Goal: Task Accomplishment & Management: Use online tool/utility

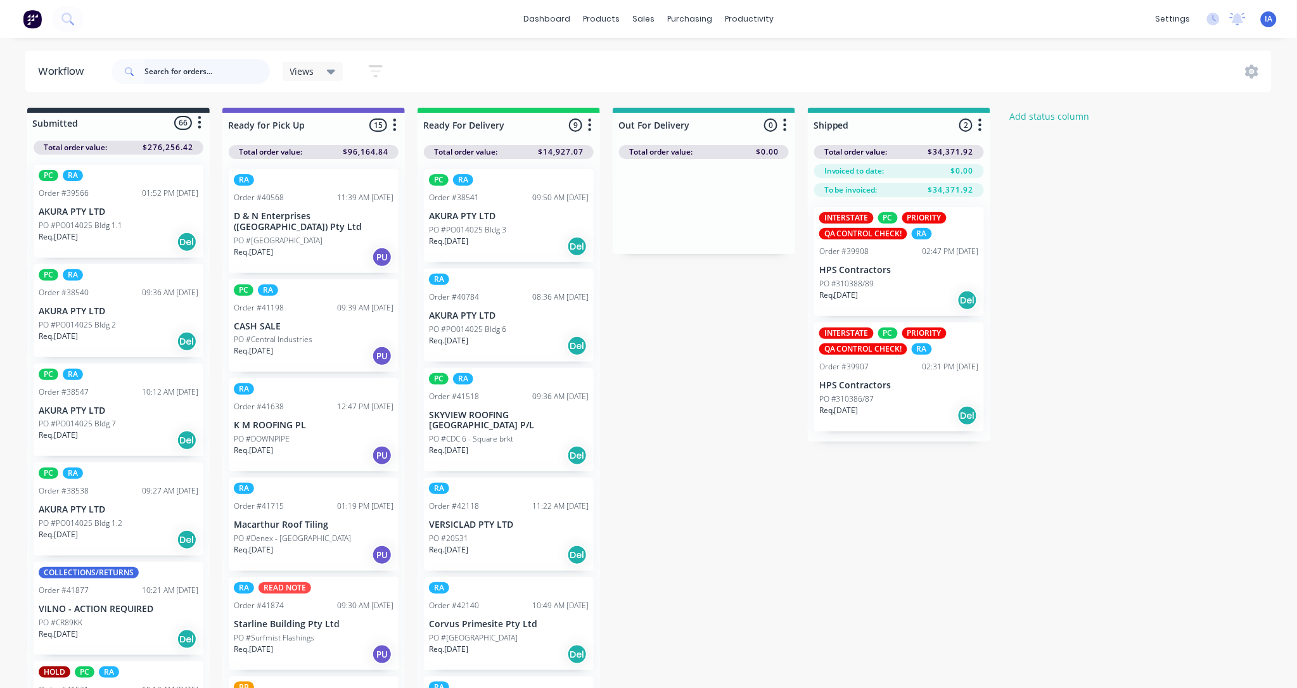
click at [169, 66] on input "text" at bounding box center [207, 71] width 125 height 25
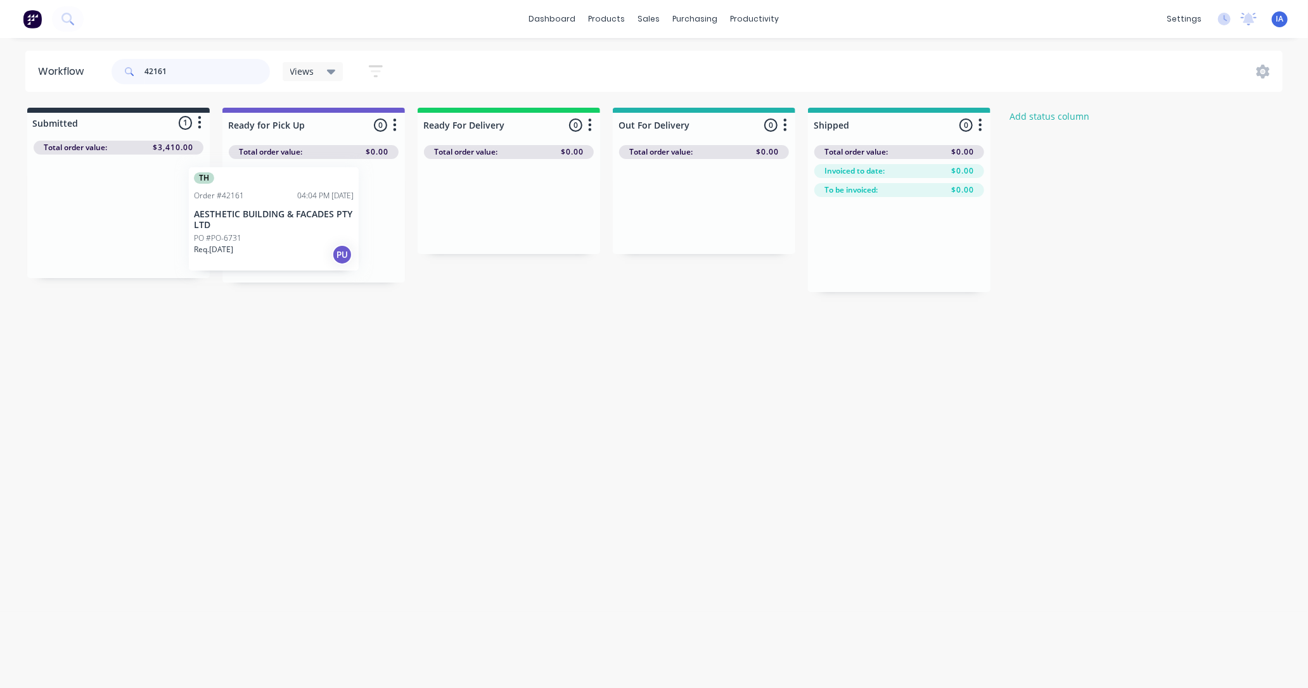
drag, startPoint x: 131, startPoint y: 255, endPoint x: 290, endPoint y: 257, distance: 159.1
click at [290, 257] on div "Submitted 1 Status colour #273444 hex #273444 Save Cancel Summaries Total order…" at bounding box center [679, 200] width 1379 height 184
type input "4"
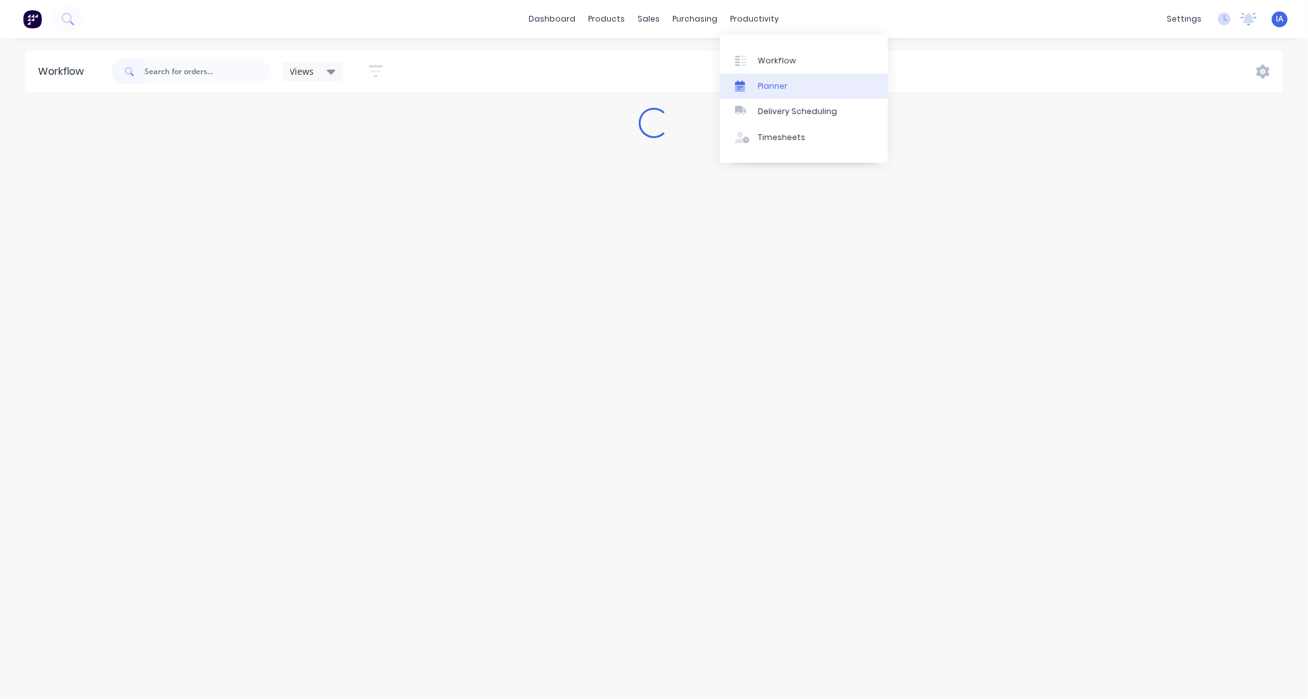
click at [802, 83] on link "Planner" at bounding box center [804, 86] width 168 height 25
click at [167, 77] on input "text" at bounding box center [179, 71] width 125 height 25
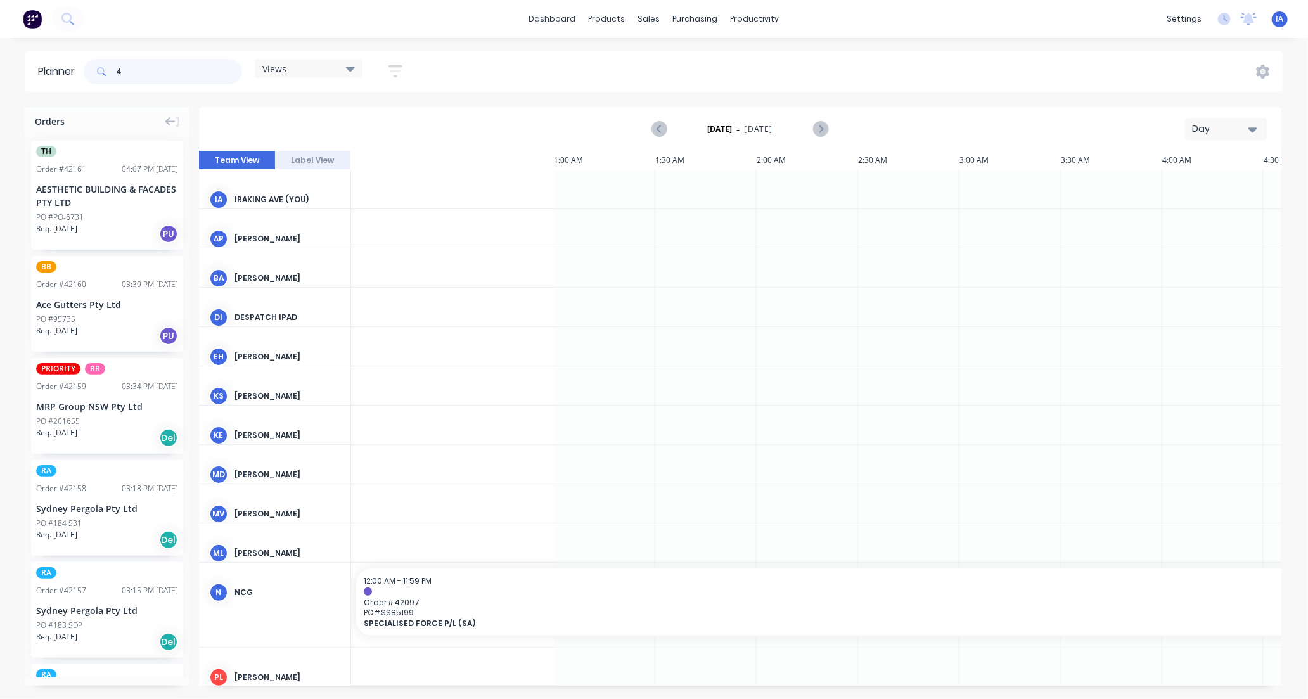
scroll to position [0, 1015]
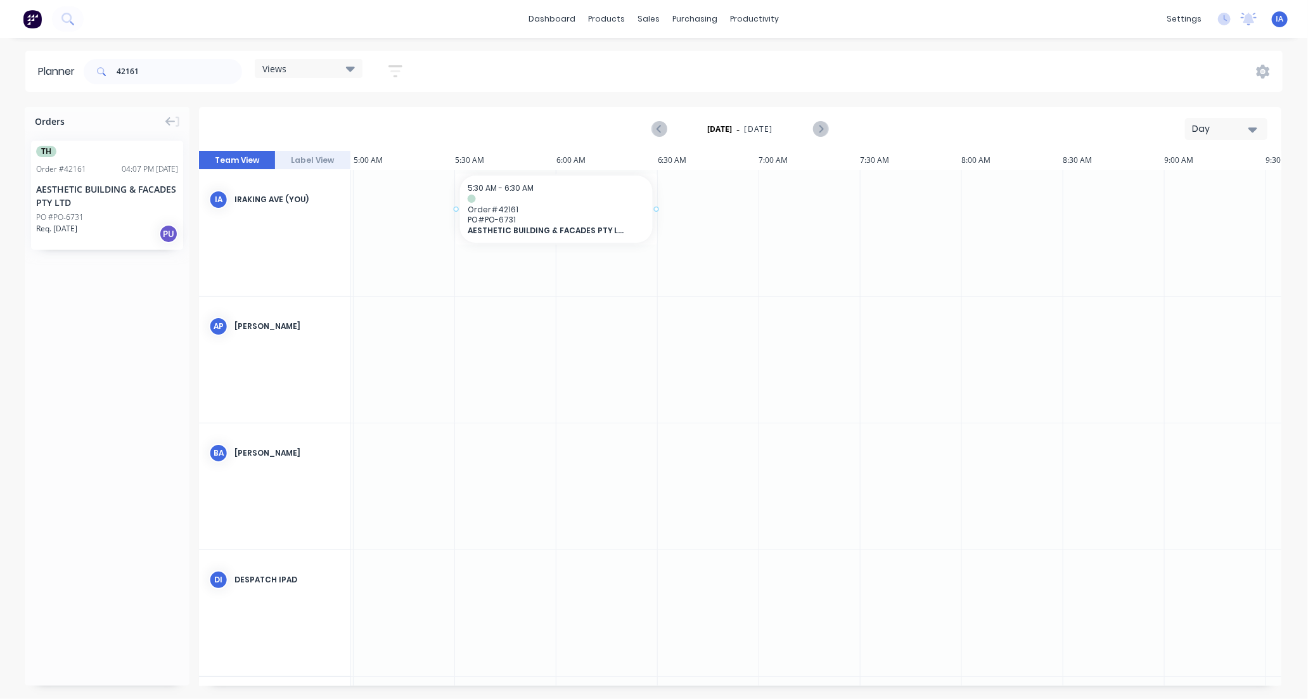
drag, startPoint x: 143, startPoint y: 231, endPoint x: 485, endPoint y: 205, distance: 342.6
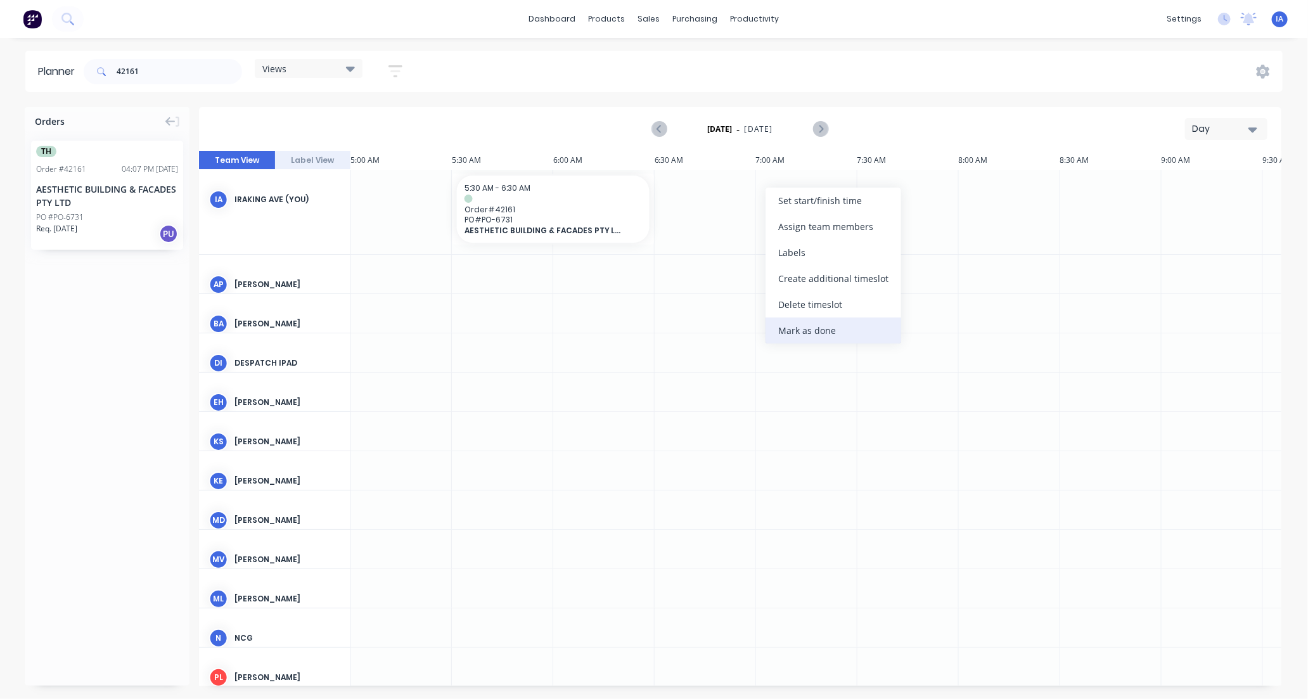
click at [787, 327] on div "Mark as done" at bounding box center [834, 331] width 136 height 26
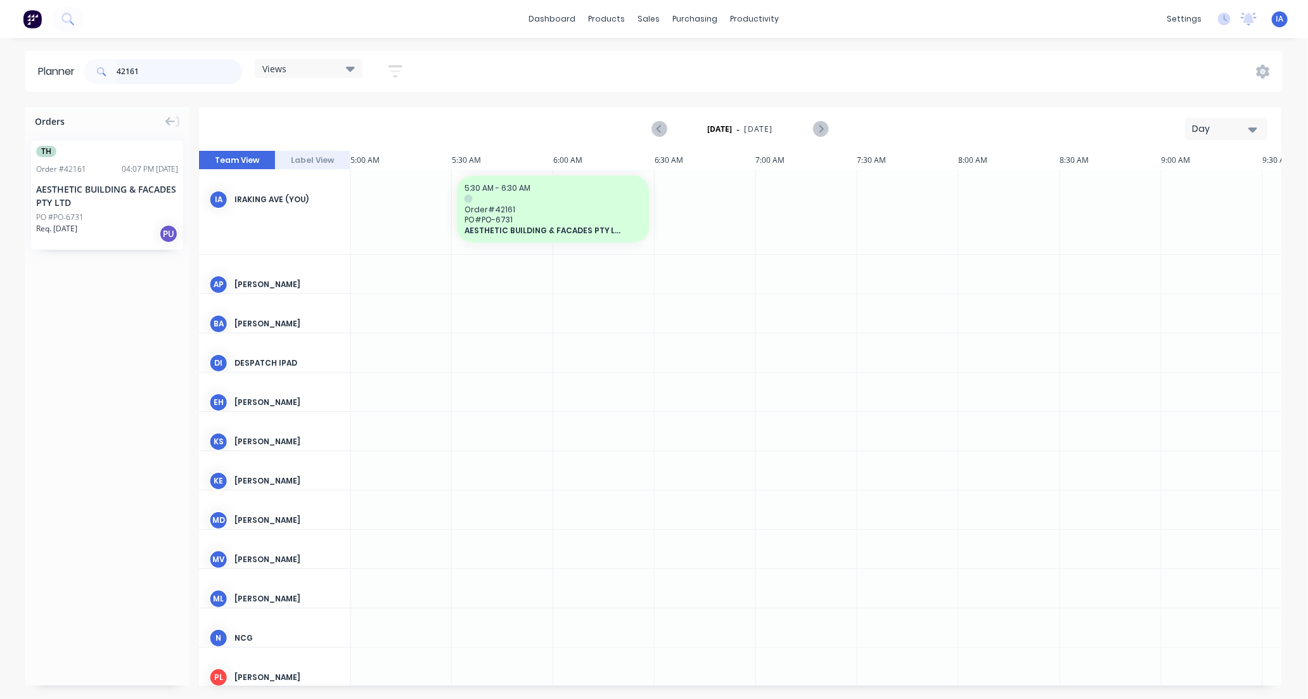
click at [188, 63] on input "42161" at bounding box center [179, 71] width 125 height 25
type input "4"
